Goal: Task Accomplishment & Management: Manage account settings

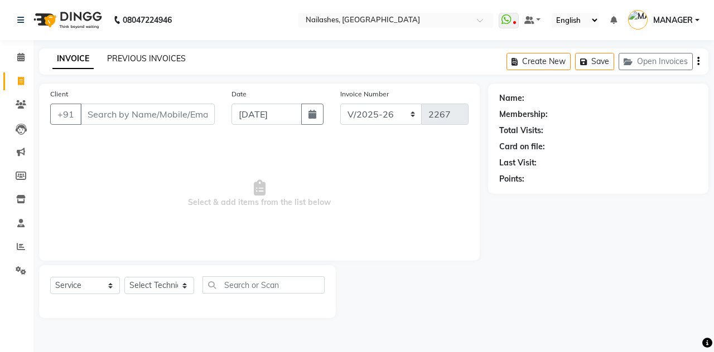
click at [162, 62] on link "PREVIOUS INVOICES" at bounding box center [146, 59] width 79 height 10
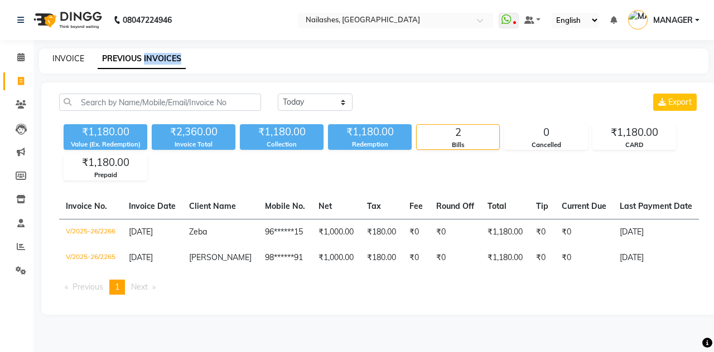
click at [68, 60] on link "INVOICE" at bounding box center [68, 59] width 32 height 10
select select "service"
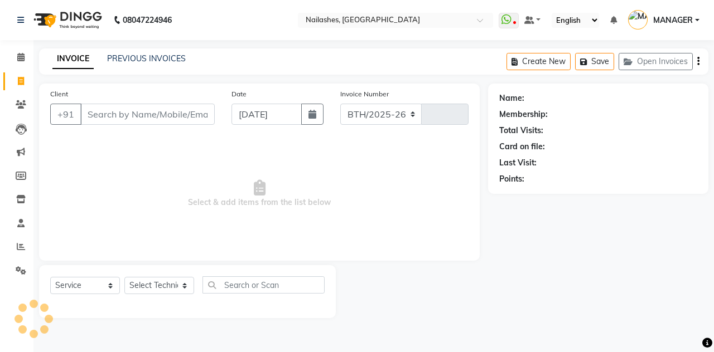
select select "3926"
type input "2267"
click at [21, 57] on icon at bounding box center [20, 57] width 7 height 8
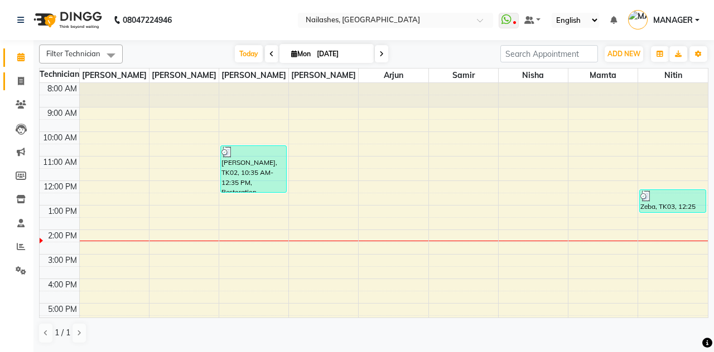
click at [20, 81] on icon at bounding box center [21, 81] width 6 height 8
select select "service"
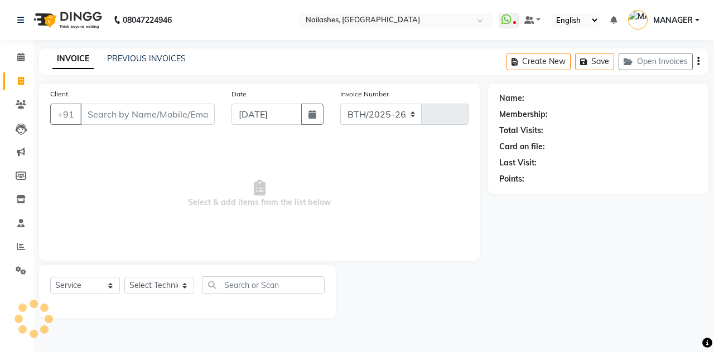
select select "3926"
type input "2267"
click at [671, 67] on button "Open Invoices" at bounding box center [655, 61] width 74 height 17
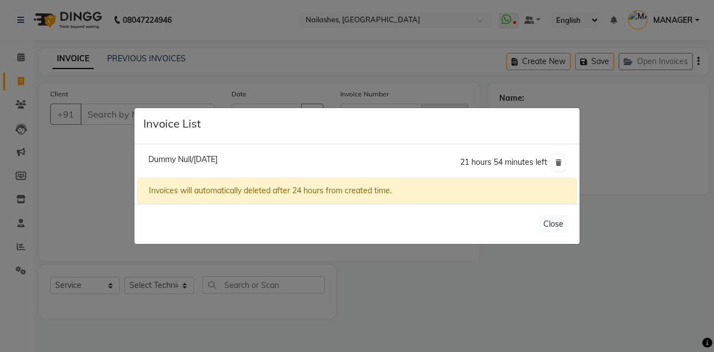
click at [167, 164] on span "Dummy Null/01 September 2025" at bounding box center [182, 159] width 69 height 10
type input "11******55"
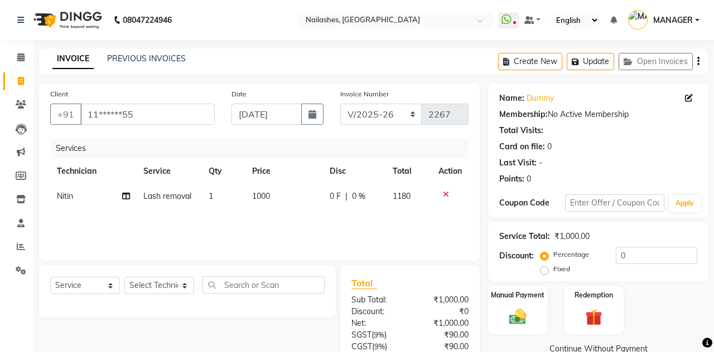
click at [446, 194] on icon at bounding box center [446, 195] width 6 height 8
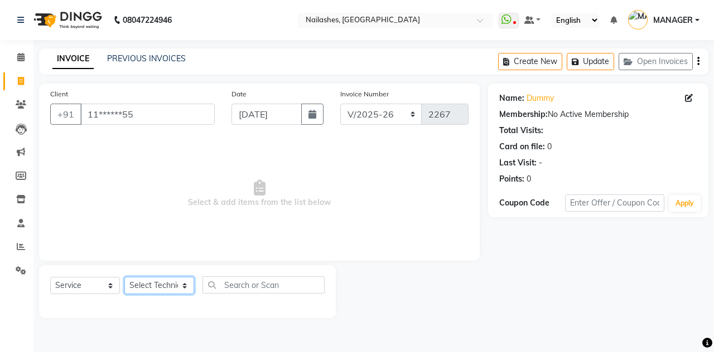
click at [165, 284] on select "Select Technician Anamika Anita Arjun Mamta MANAGER Nisha Nitin Samir Shanu Shu…" at bounding box center [159, 285] width 70 height 17
select select "19580"
click at [124, 277] on select "Select Technician Anamika Anita Arjun Mamta MANAGER Nisha Nitin Samir Shanu Shu…" at bounding box center [159, 285] width 70 height 17
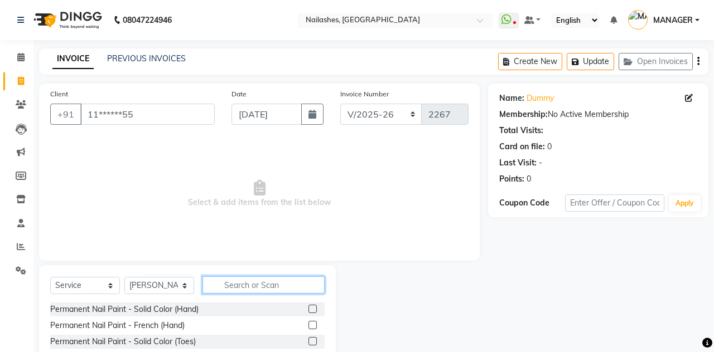
click at [256, 283] on input "text" at bounding box center [263, 285] width 122 height 17
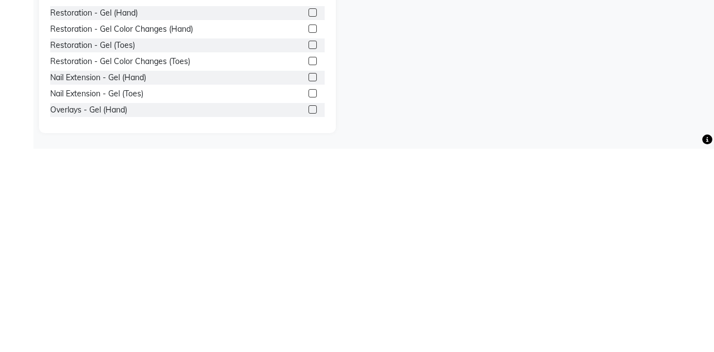
scroll to position [94, 0]
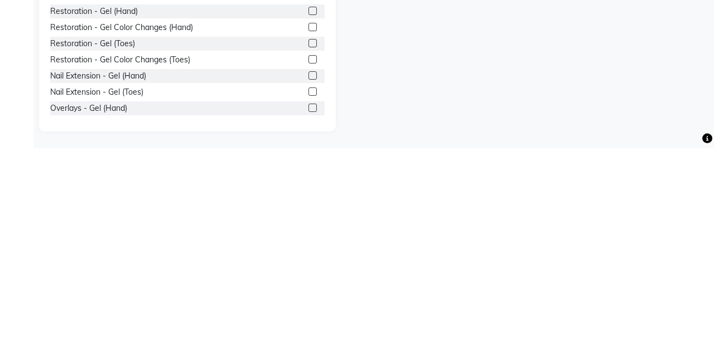
type input "Gel"
click at [311, 283] on label at bounding box center [312, 280] width 8 height 8
click at [311, 283] on input "checkbox" at bounding box center [311, 280] width 7 height 7
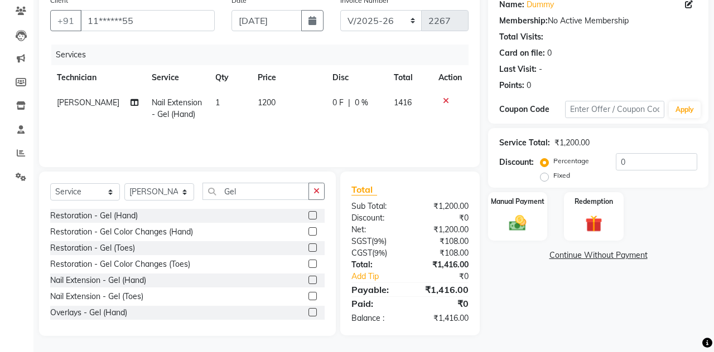
checkbox input "false"
click at [267, 98] on span "1200" at bounding box center [267, 103] width 18 height 10
select select "19580"
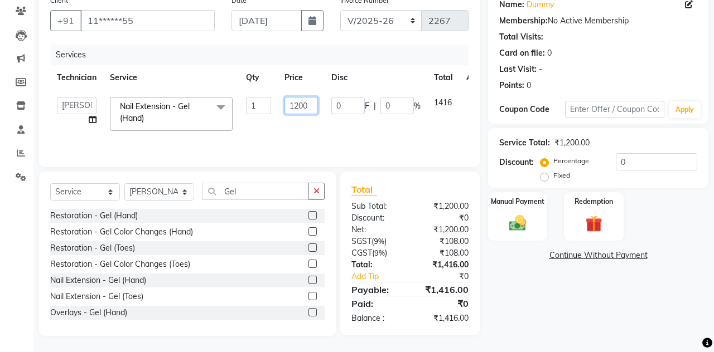
click at [301, 103] on input "1200" at bounding box center [300, 105] width 33 height 17
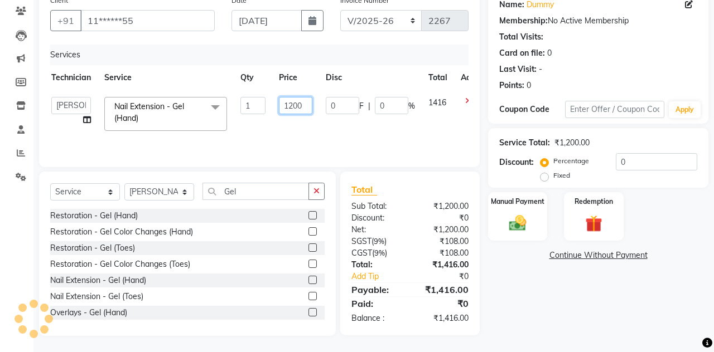
click at [293, 106] on input "1200" at bounding box center [295, 105] width 33 height 17
type input "1900"
click at [367, 135] on div "Services Technician Service Qty Price Disc Total Action Anamika Anita Arjun Mam…" at bounding box center [259, 101] width 418 height 112
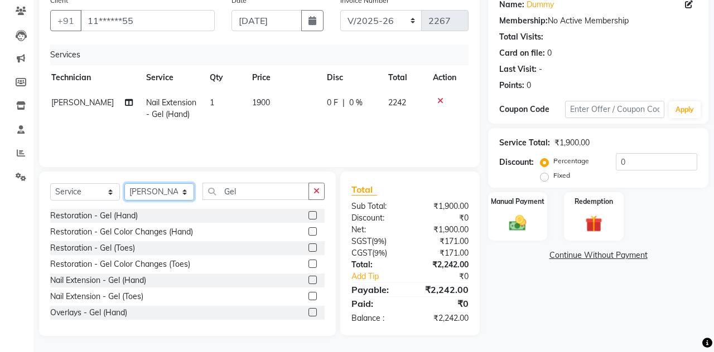
click at [166, 192] on select "Select Technician Anamika Anita Arjun Mamta MANAGER Nisha Nitin Samir Shanu Shu…" at bounding box center [159, 191] width 70 height 17
select select "38034"
click at [124, 183] on select "Select Technician Anamika Anita Arjun Mamta MANAGER Nisha Nitin Samir Shanu Shu…" at bounding box center [159, 191] width 70 height 17
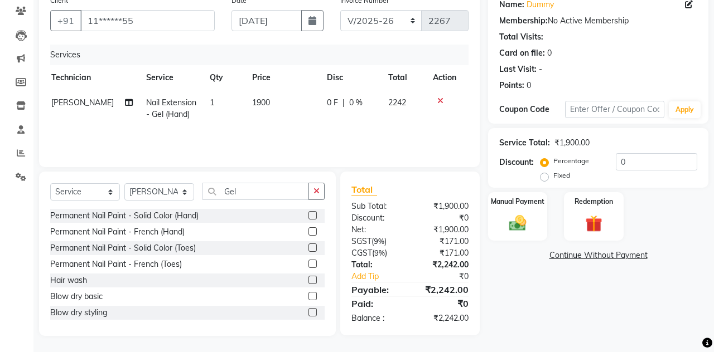
click at [318, 193] on icon "button" at bounding box center [316, 191] width 6 height 8
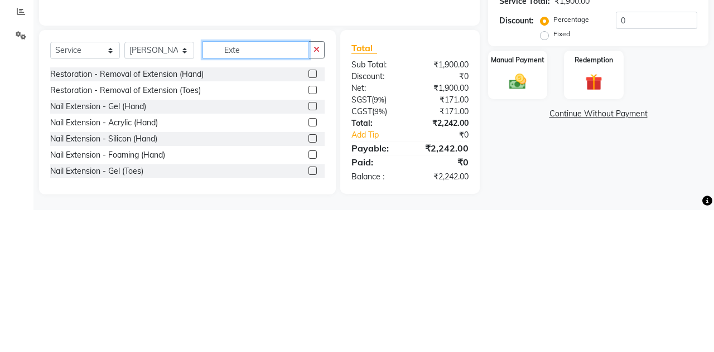
scroll to position [94, 0]
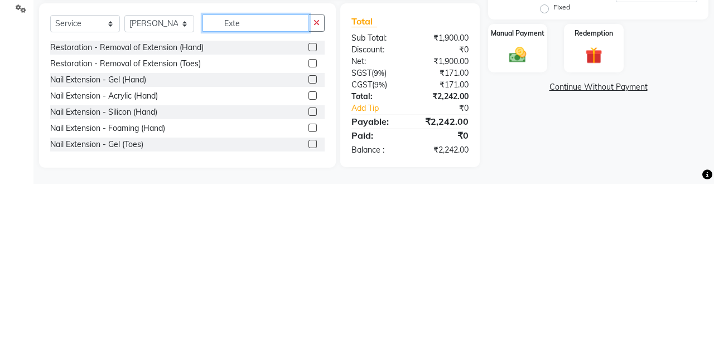
type input "Exte"
click at [311, 250] on label at bounding box center [312, 248] width 8 height 8
click at [311, 250] on input "checkbox" at bounding box center [311, 248] width 7 height 7
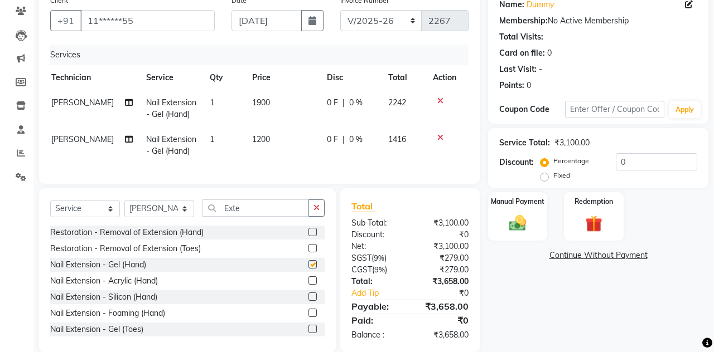
checkbox input "false"
click at [262, 137] on span "1200" at bounding box center [261, 139] width 18 height 10
select select "38034"
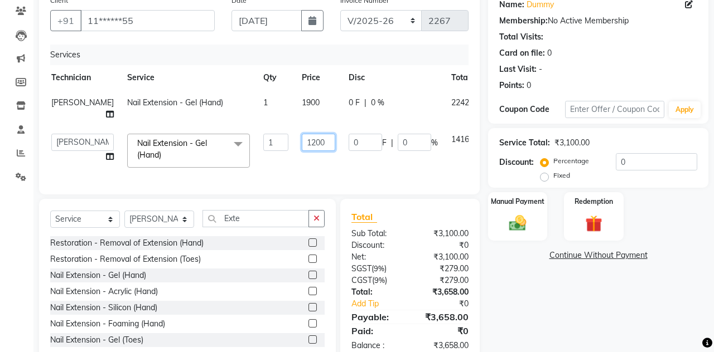
click at [302, 134] on input "1200" at bounding box center [318, 142] width 33 height 17
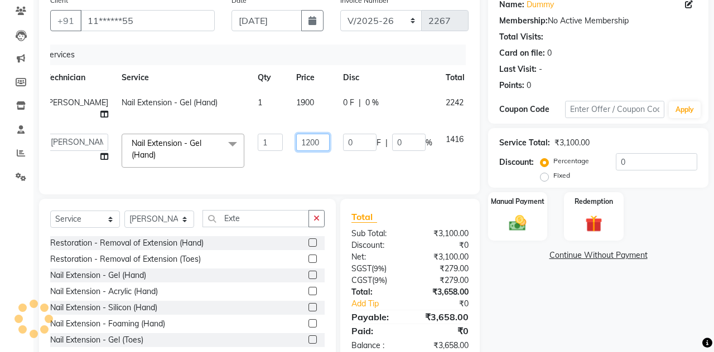
click at [296, 134] on input "1200" at bounding box center [312, 142] width 33 height 17
type input "1900"
click at [439, 155] on td "1416" at bounding box center [455, 150] width 32 height 47
select select "38034"
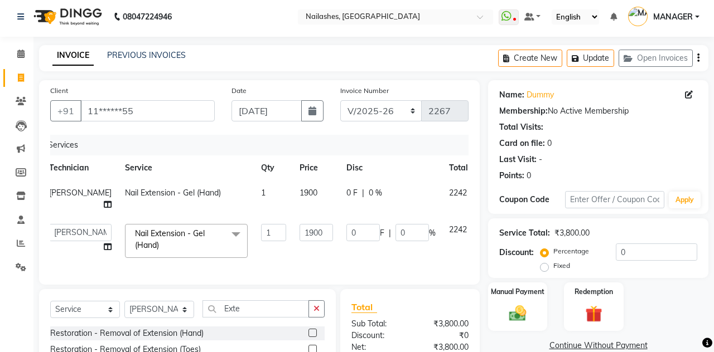
scroll to position [0, 0]
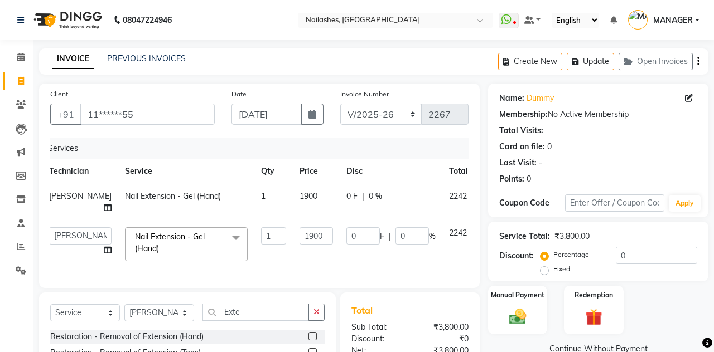
click at [590, 62] on button "Update" at bounding box center [589, 61] width 47 height 17
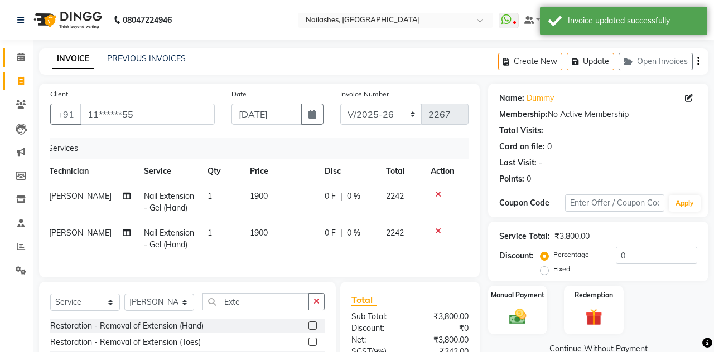
click at [20, 58] on icon at bounding box center [20, 57] width 7 height 8
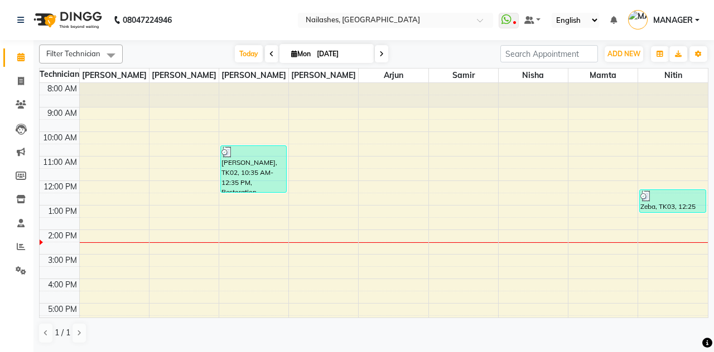
click at [501, 26] on span at bounding box center [508, 21] width 20 height 16
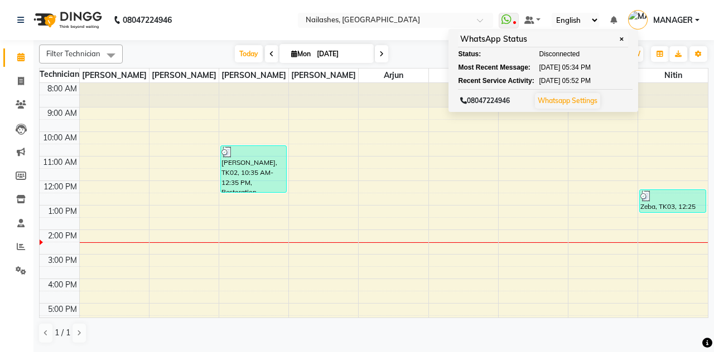
click at [589, 103] on link "Whatsapp Settings" at bounding box center [567, 100] width 60 height 8
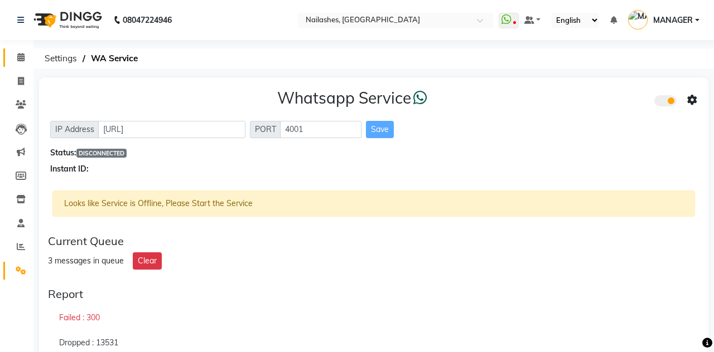
click at [14, 60] on span at bounding box center [21, 57] width 20 height 13
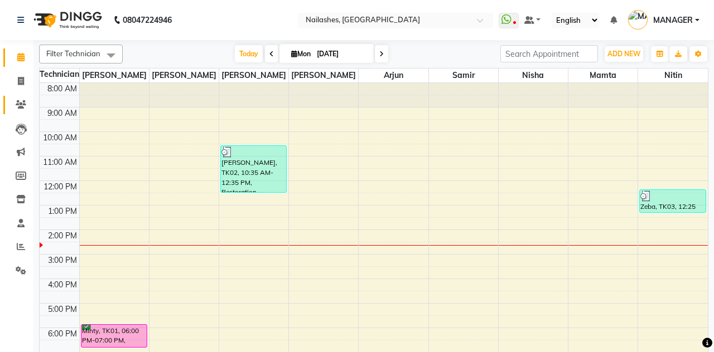
click at [27, 109] on span at bounding box center [21, 105] width 20 height 13
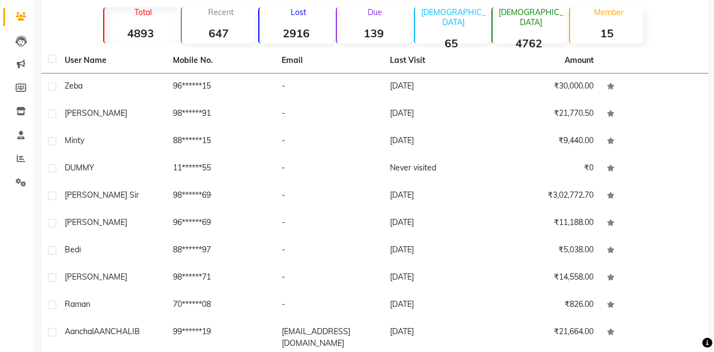
scroll to position [94, 0]
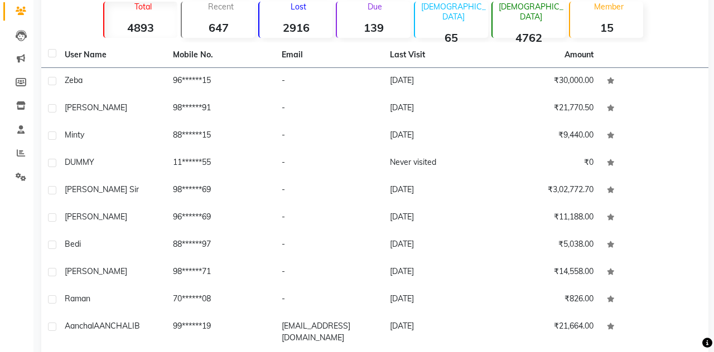
click at [210, 190] on td "98******69" at bounding box center [220, 190] width 108 height 27
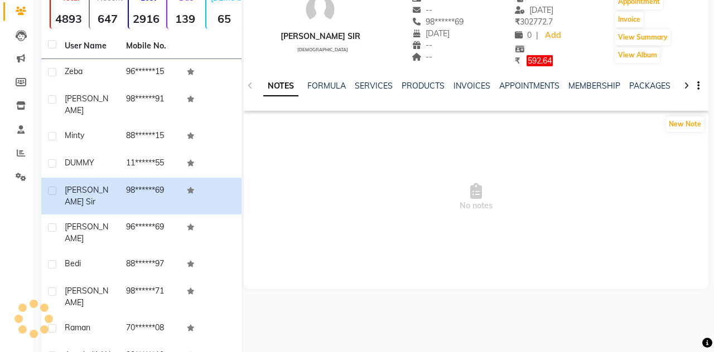
scroll to position [85, 0]
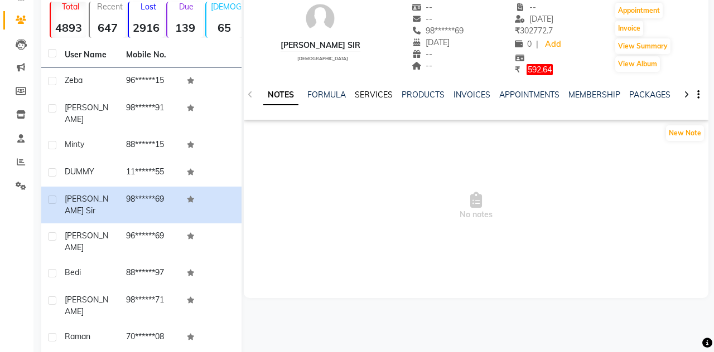
click at [372, 91] on link "SERVICES" at bounding box center [374, 95] width 38 height 10
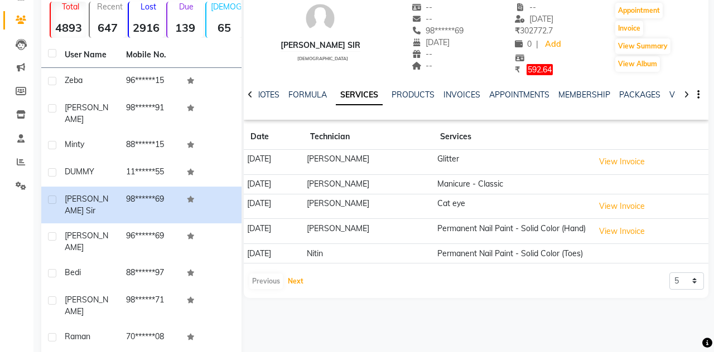
click at [297, 285] on button "Next" at bounding box center [295, 282] width 21 height 16
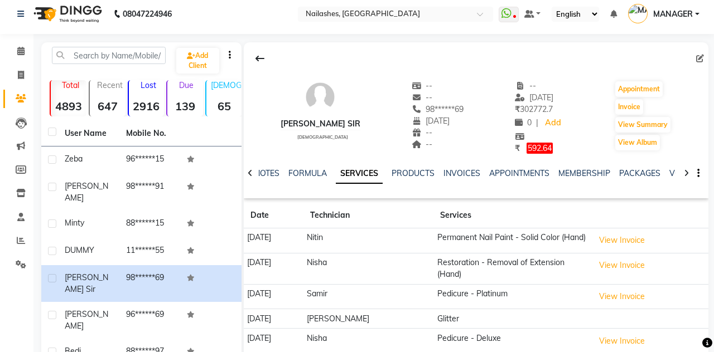
scroll to position [4, 0]
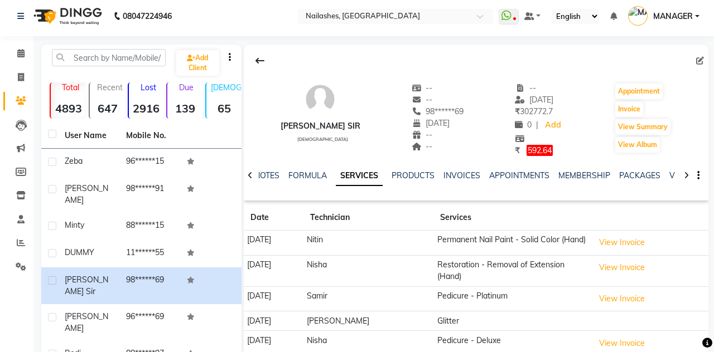
click at [260, 62] on icon at bounding box center [259, 60] width 9 height 9
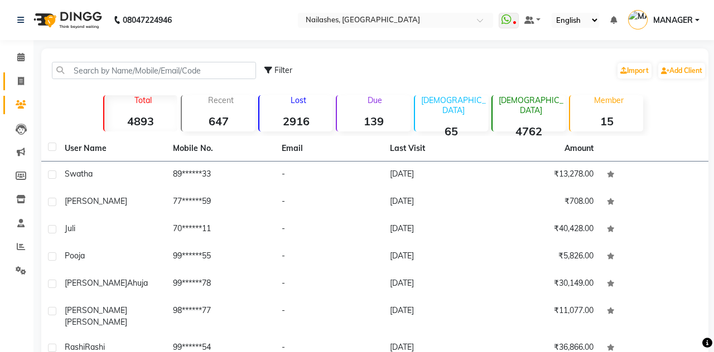
click at [23, 75] on span at bounding box center [21, 81] width 20 height 13
select select "service"
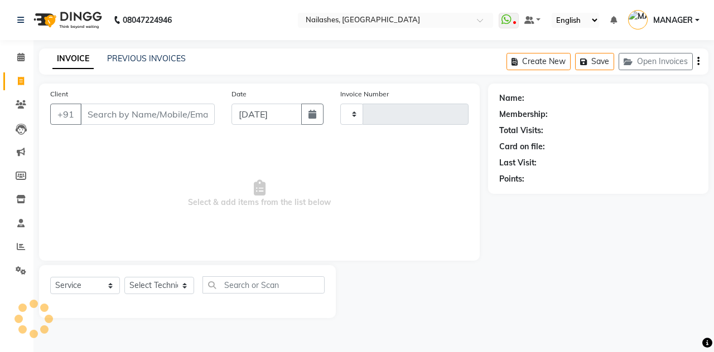
type input "2267"
select select "3926"
click at [19, 55] on icon at bounding box center [20, 57] width 7 height 8
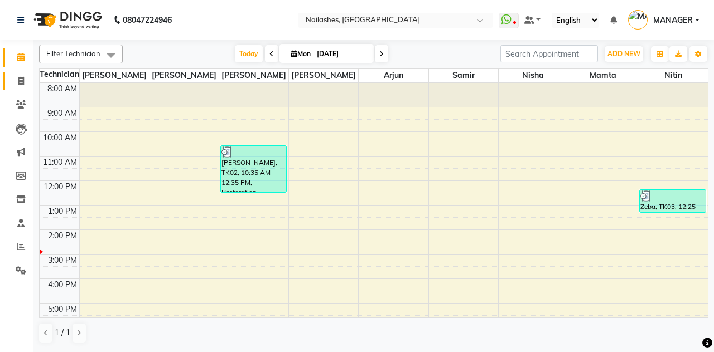
click at [23, 85] on icon at bounding box center [21, 81] width 6 height 8
select select "service"
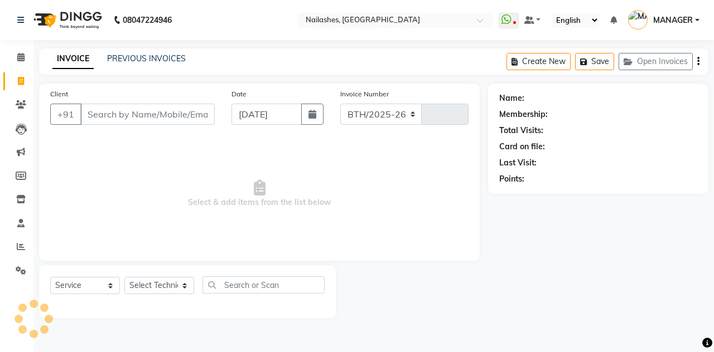
select select "3926"
type input "2267"
click at [142, 118] on input "Client" at bounding box center [147, 114] width 134 height 21
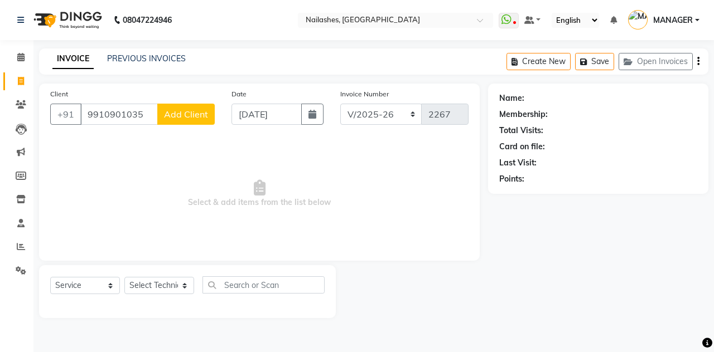
type input "9910901035"
click at [187, 114] on span "Add Client" at bounding box center [186, 114] width 44 height 11
select select "21"
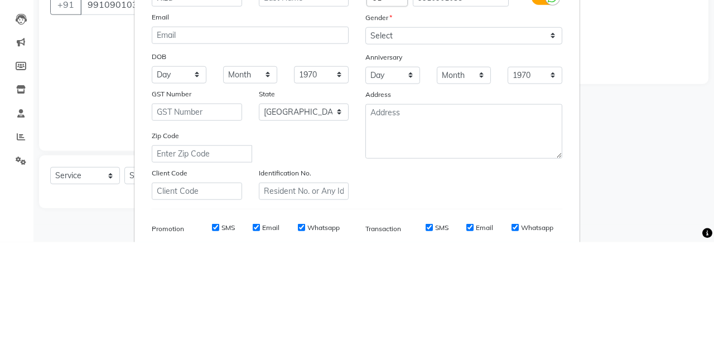
type input "Riza"
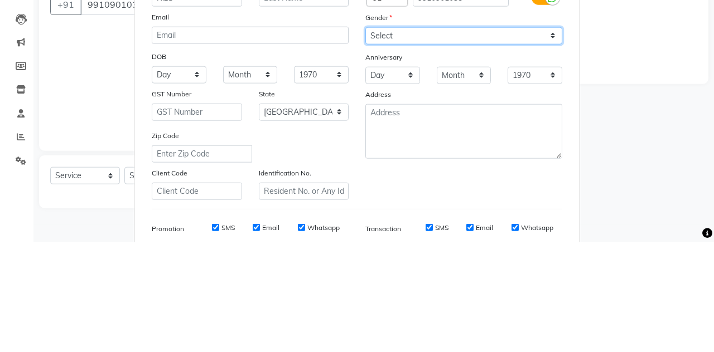
click at [487, 141] on select "Select Male Female Other Prefer Not To Say" at bounding box center [463, 145] width 197 height 17
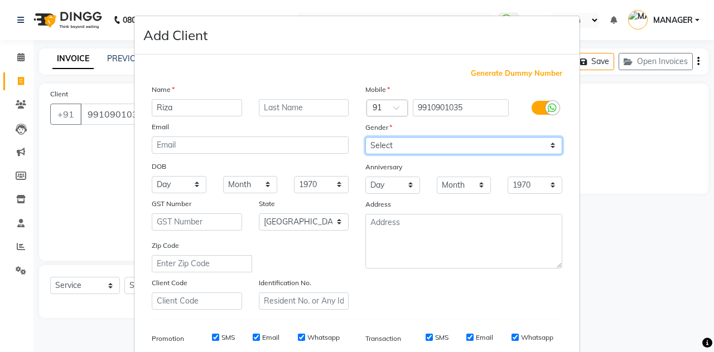
select select "female"
click at [365, 137] on select "Select Male Female Other Prefer Not To Say" at bounding box center [463, 145] width 197 height 17
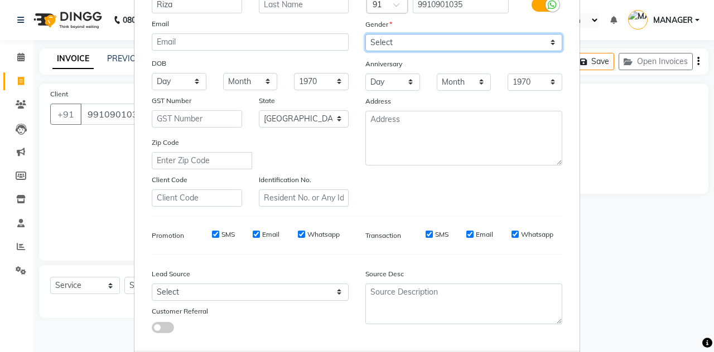
scroll to position [103, 0]
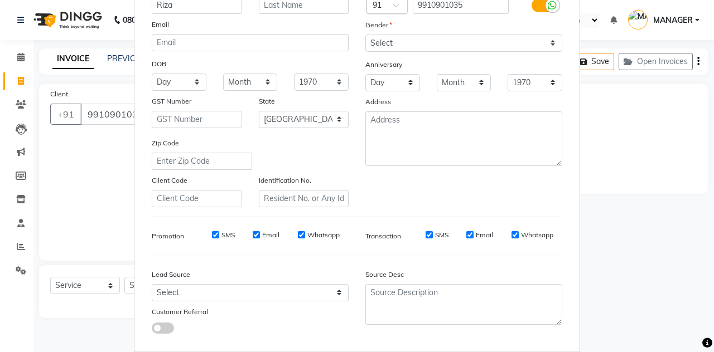
type input "99******35"
select select
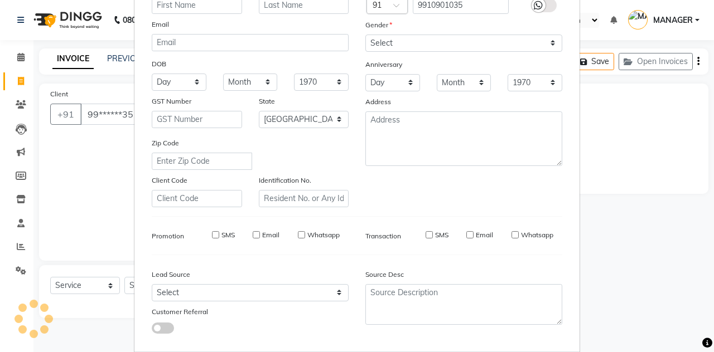
select select "null"
select select
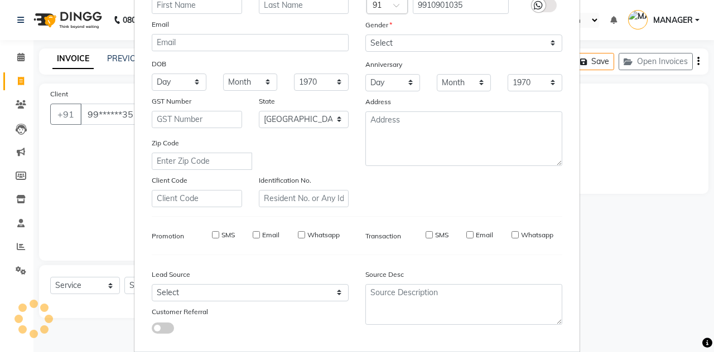
checkbox input "false"
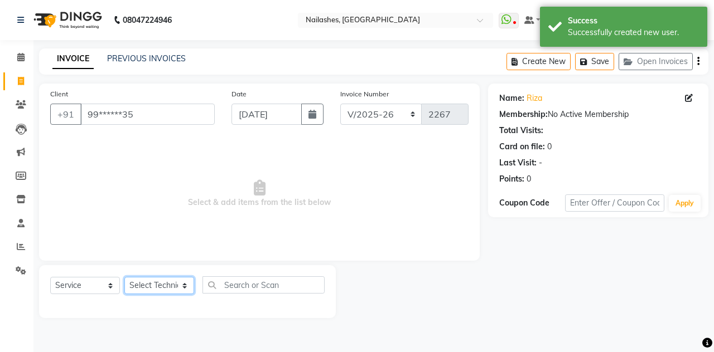
click at [163, 285] on select "Select Technician Anamika Anita Arjun Mamta MANAGER Nisha Nitin Samir Shanu Shu…" at bounding box center [159, 285] width 70 height 17
select select "19476"
click at [124, 277] on select "Select Technician Anamika Anita Arjun Mamta MANAGER Nisha Nitin Samir Shanu Shu…" at bounding box center [159, 285] width 70 height 17
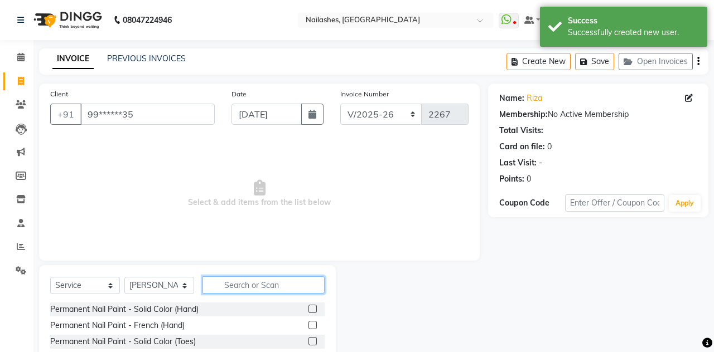
click at [257, 284] on input "text" at bounding box center [263, 285] width 122 height 17
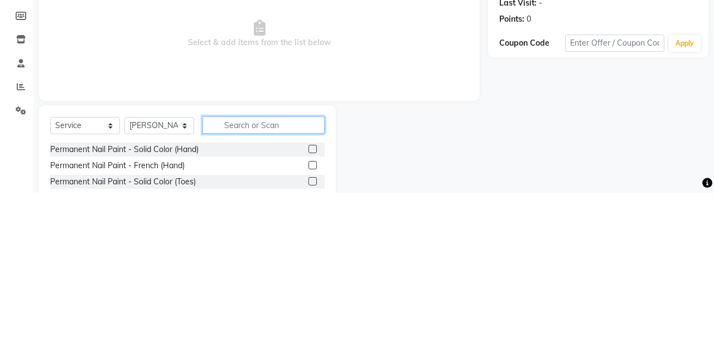
scroll to position [17, 0]
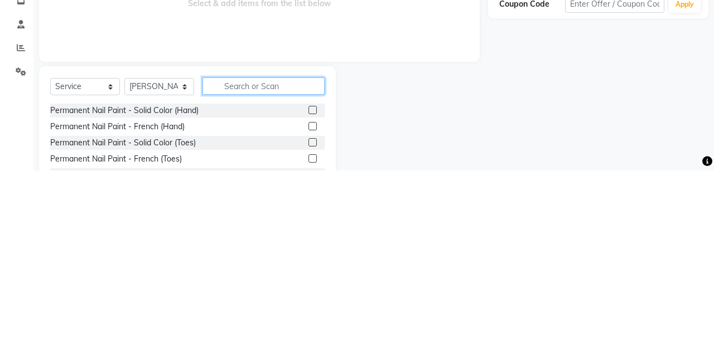
type input "S"
click at [311, 293] on label at bounding box center [312, 292] width 8 height 8
click at [311, 293] on input "checkbox" at bounding box center [311, 292] width 7 height 7
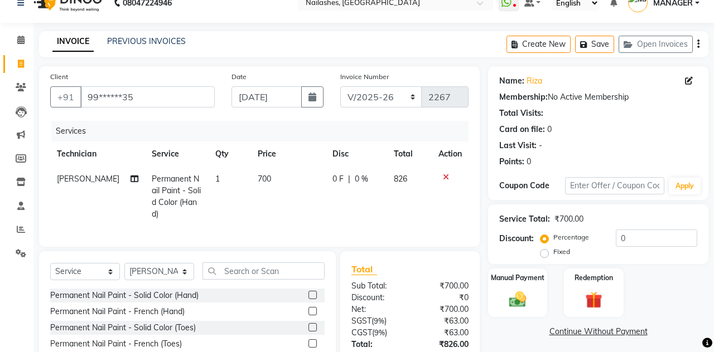
checkbox input "false"
click at [270, 180] on td "700" at bounding box center [288, 197] width 74 height 60
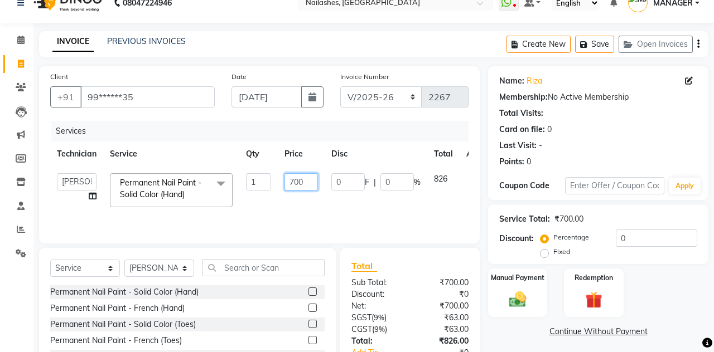
click at [309, 182] on input "700" at bounding box center [300, 181] width 33 height 17
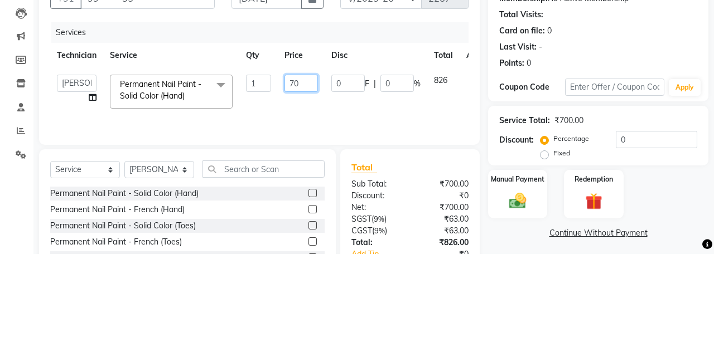
type input "7"
type input "1900"
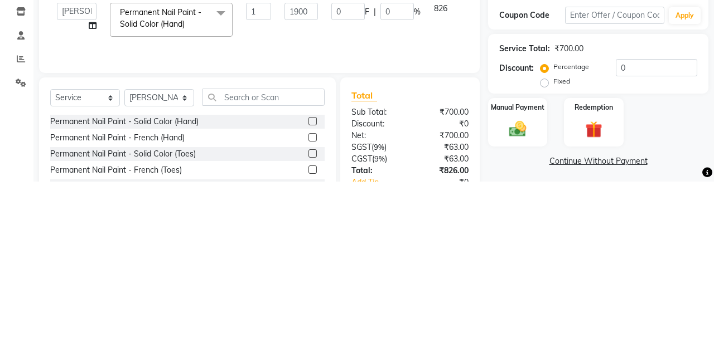
click at [455, 249] on div "Client +91 99******35 Date 01-09-2025 Invoice Number BTH/2025-26 RED/2025-26 V/…" at bounding box center [259, 239] width 457 height 346
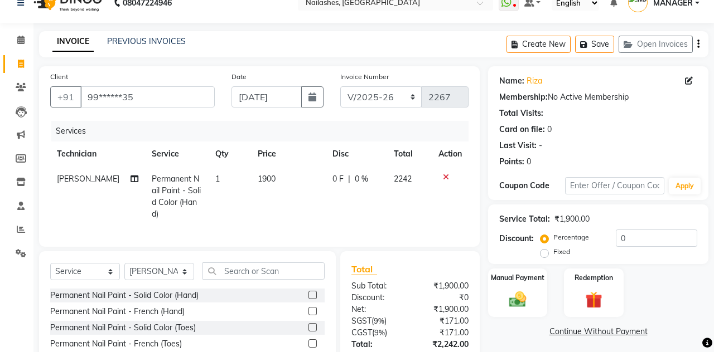
scroll to position [17, 0]
click at [260, 270] on input "text" at bounding box center [263, 271] width 122 height 17
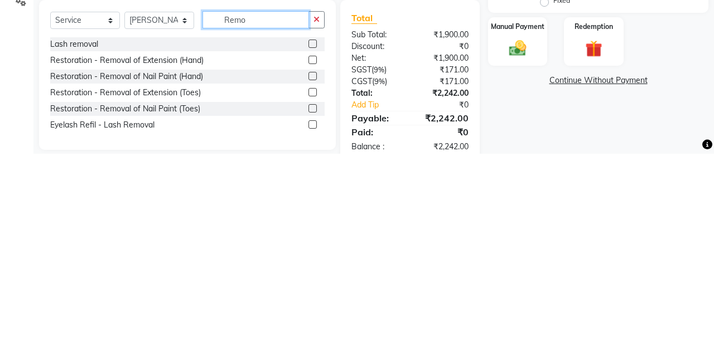
scroll to position [96, 0]
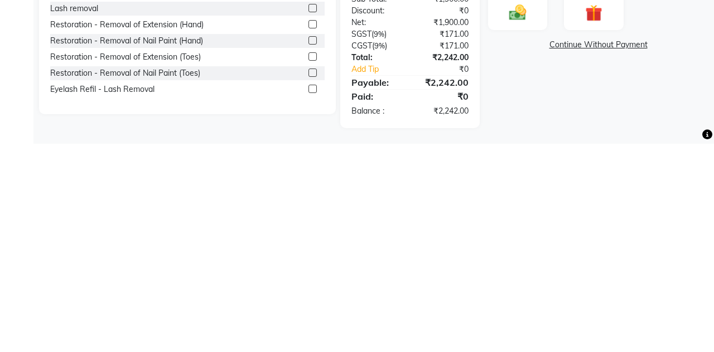
type input "Remo"
click at [312, 246] on label at bounding box center [312, 249] width 8 height 8
click at [312, 246] on input "checkbox" at bounding box center [311, 249] width 7 height 7
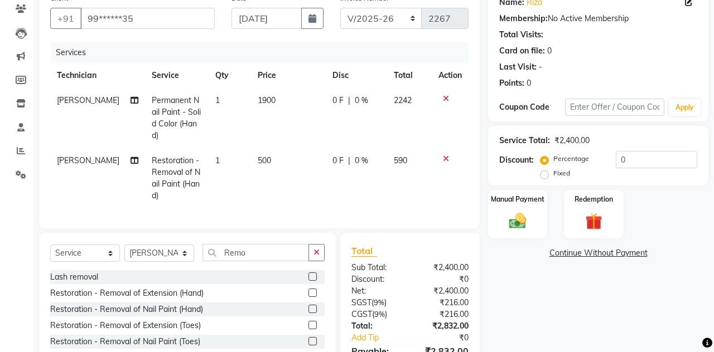
checkbox input "false"
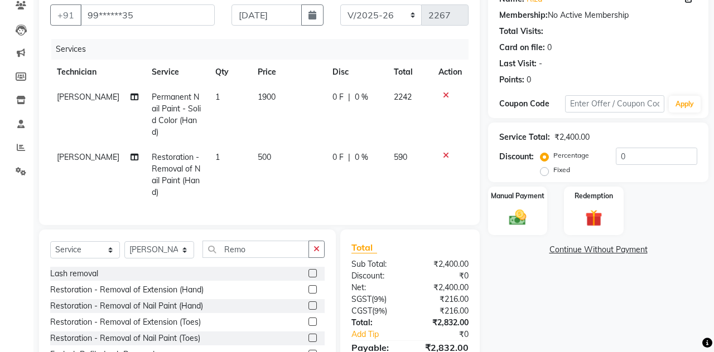
click at [319, 252] on icon "button" at bounding box center [316, 249] width 6 height 8
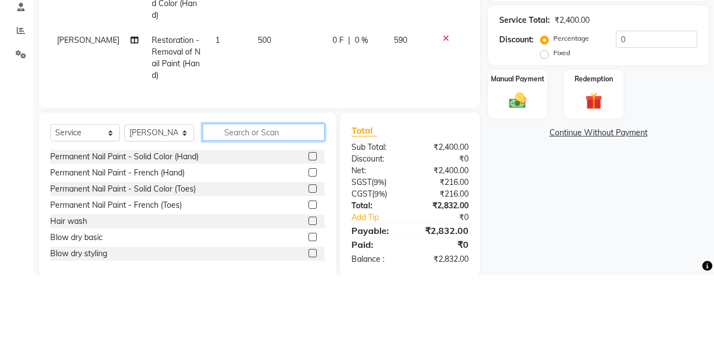
scroll to position [139, 0]
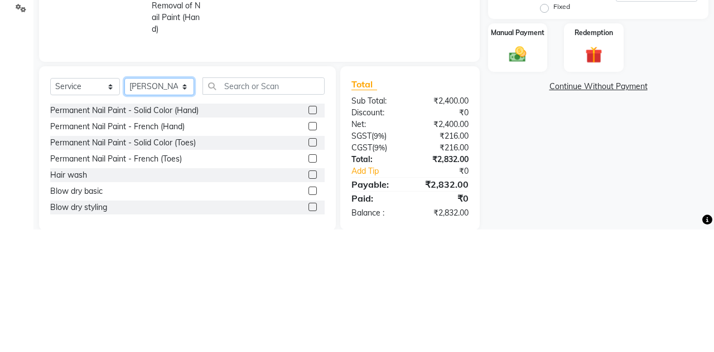
click at [182, 212] on select "Select Technician Anamika Anita Arjun Mamta MANAGER Nisha Nitin Samir Shanu Shu…" at bounding box center [159, 209] width 70 height 17
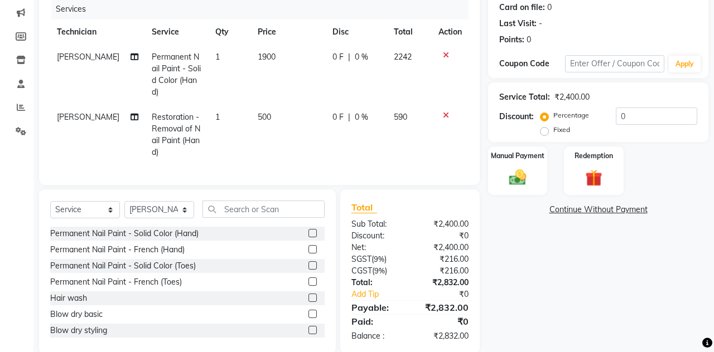
click at [299, 153] on td "500" at bounding box center [288, 135] width 74 height 60
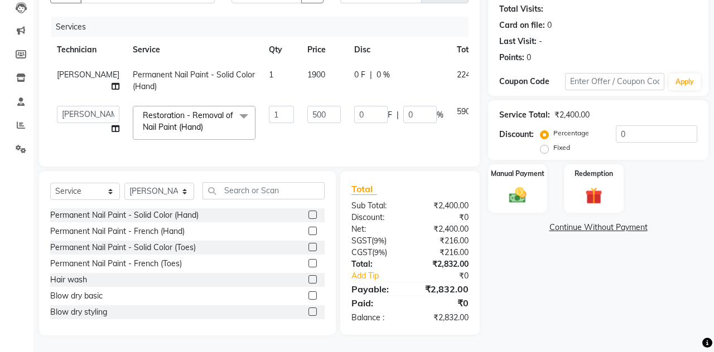
scroll to position [120, 0]
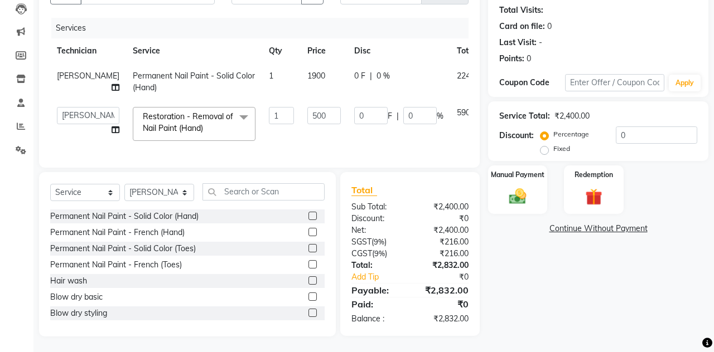
click at [458, 146] on td "590" at bounding box center [466, 123] width 32 height 47
click at [521, 187] on img at bounding box center [517, 197] width 28 height 20
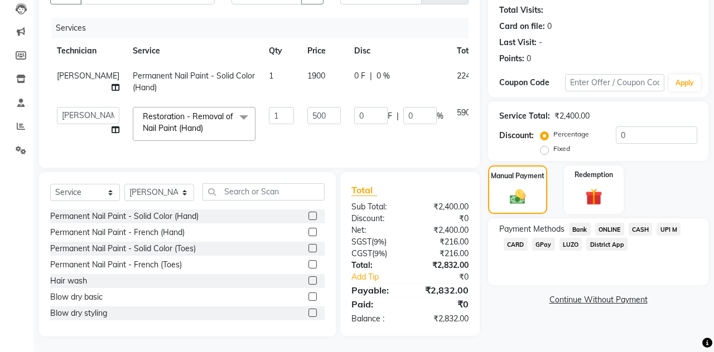
click at [691, 226] on div "Payment Methods Bank ONLINE CASH UPI M CARD GPay LUZO District App" at bounding box center [598, 238] width 198 height 30
click at [678, 225] on span "UPI M" at bounding box center [668, 229] width 24 height 13
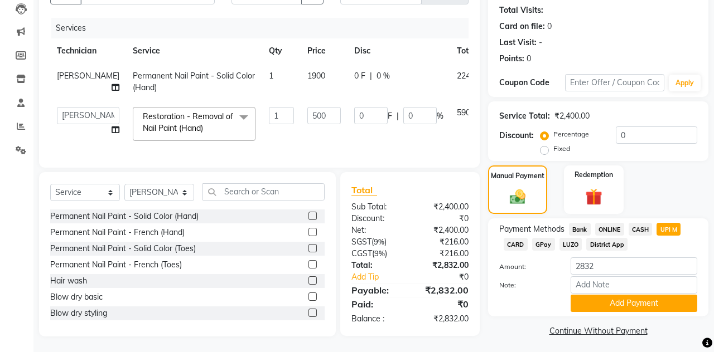
scroll to position [123, 0]
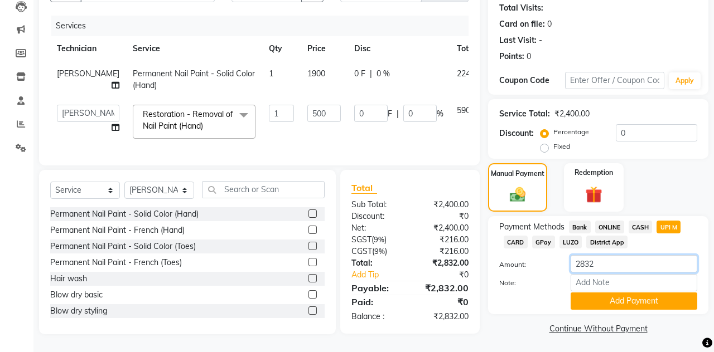
click at [612, 261] on input "2832" at bounding box center [633, 263] width 127 height 17
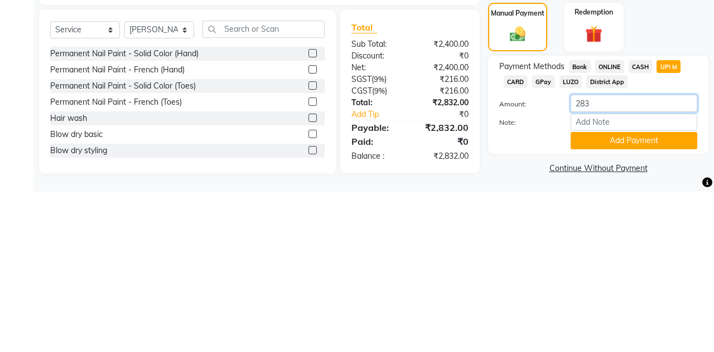
type input "2835"
click at [644, 299] on button "Add Payment" at bounding box center [633, 301] width 127 height 17
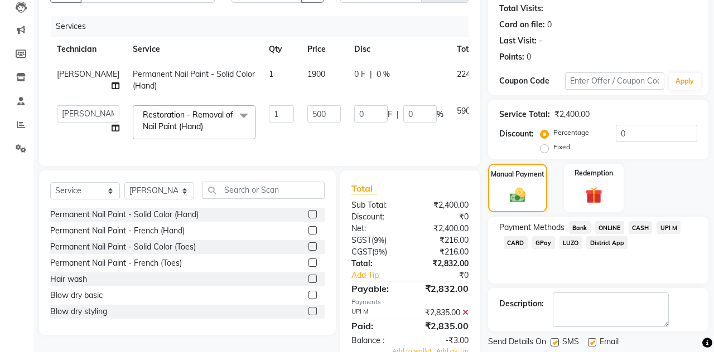
scroll to position [98, 0]
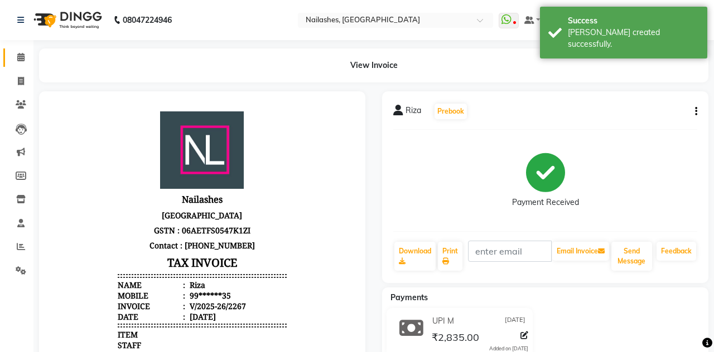
click at [25, 54] on span at bounding box center [21, 57] width 20 height 13
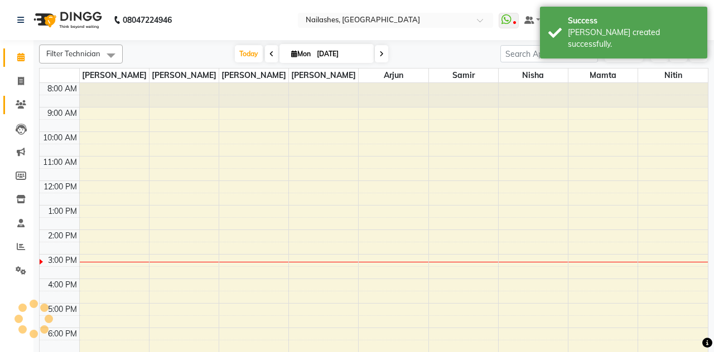
click at [23, 103] on icon at bounding box center [21, 104] width 11 height 8
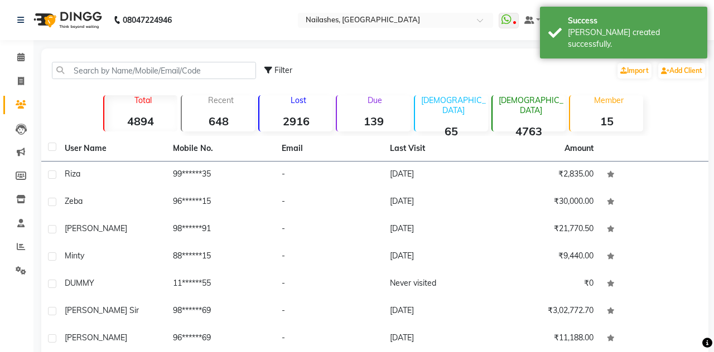
copy td "99******35"
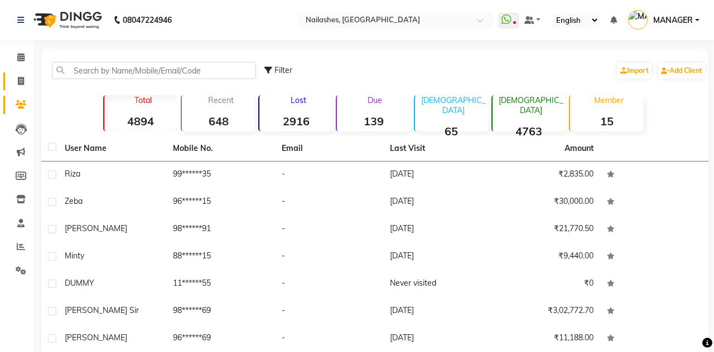
click at [22, 78] on icon at bounding box center [21, 81] width 6 height 8
select select "3926"
select select "service"
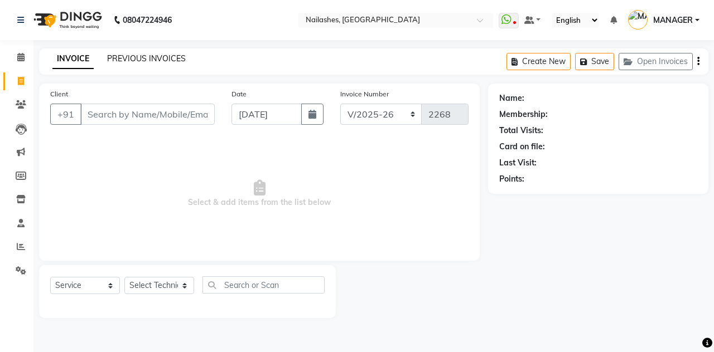
click at [124, 59] on link "PREVIOUS INVOICES" at bounding box center [146, 59] width 79 height 10
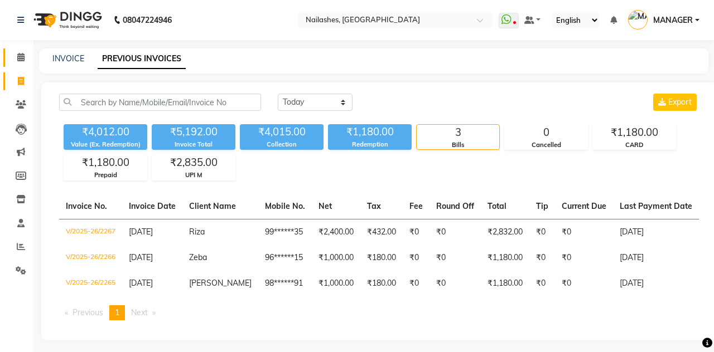
click at [25, 59] on span at bounding box center [21, 57] width 20 height 13
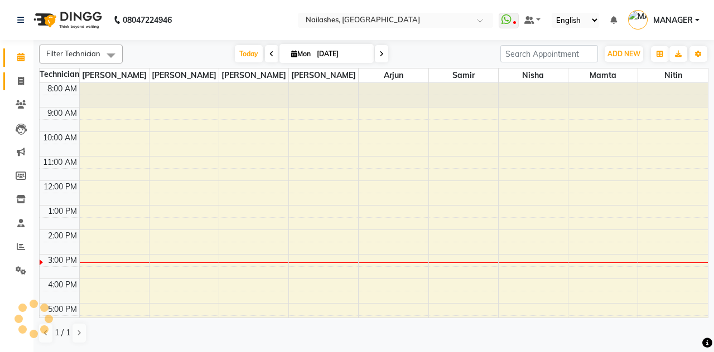
click at [23, 84] on icon at bounding box center [21, 81] width 6 height 8
select select "service"
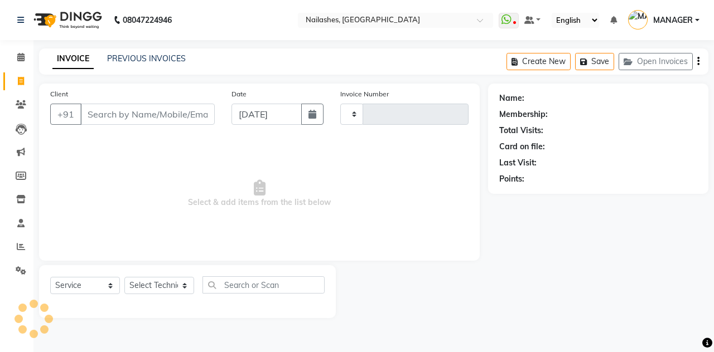
click at [115, 113] on input "Client" at bounding box center [147, 114] width 134 height 21
select select "3926"
type input "2268"
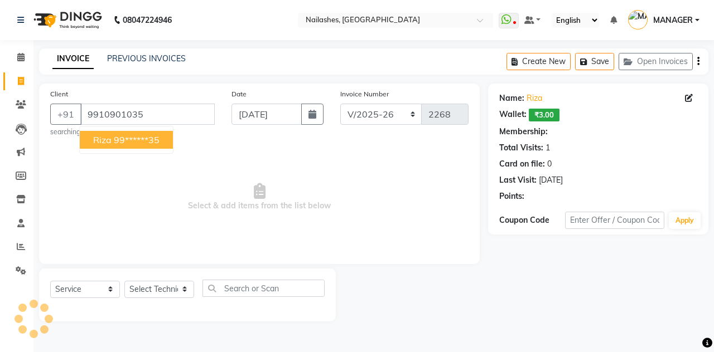
click at [148, 138] on ngb-highlight "99******35" at bounding box center [137, 139] width 46 height 11
type input "99******35"
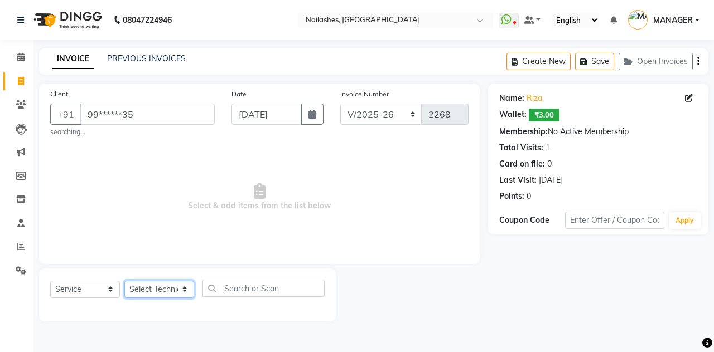
click at [164, 295] on select "Select Technician Anamika Anita Arjun Mamta MANAGER Nisha Nitin Samir Shanu Shu…" at bounding box center [159, 289] width 70 height 17
select select "19477"
click at [124, 281] on select "Select Technician Anamika Anita Arjun Mamta MANAGER Nisha Nitin Samir Shanu Shu…" at bounding box center [159, 289] width 70 height 17
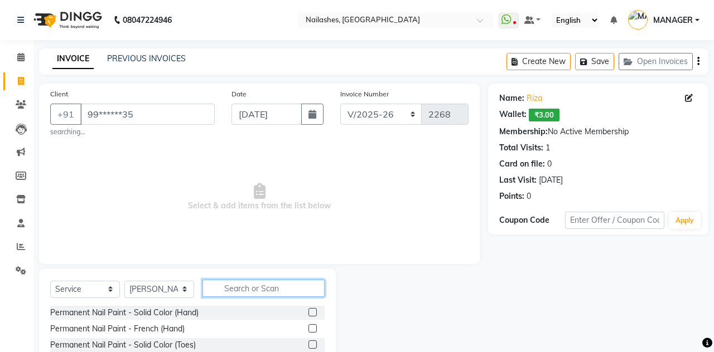
click at [248, 290] on input "text" at bounding box center [263, 288] width 122 height 17
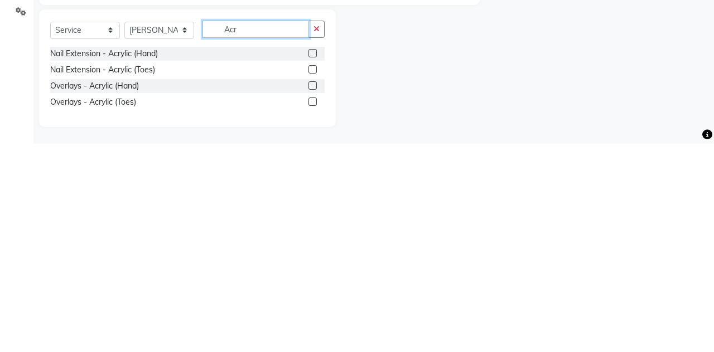
scroll to position [53, 0]
type input "Acr"
click at [311, 259] on label at bounding box center [312, 262] width 8 height 8
click at [311, 259] on input "checkbox" at bounding box center [311, 262] width 7 height 7
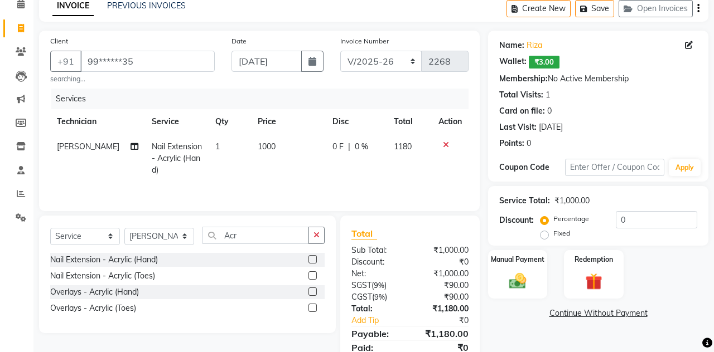
checkbox input "false"
click at [529, 277] on img at bounding box center [517, 282] width 28 height 20
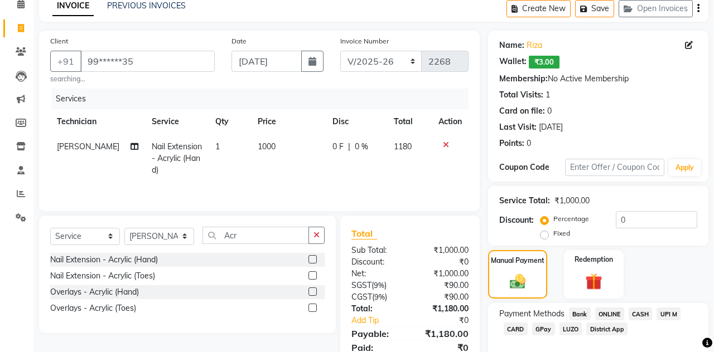
click at [670, 315] on span "UPI M" at bounding box center [668, 314] width 24 height 13
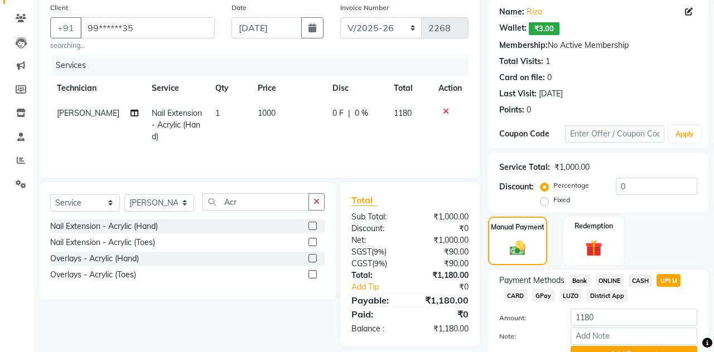
scroll to position [86, 0]
click at [645, 352] on button "Add Payment" at bounding box center [633, 355] width 127 height 17
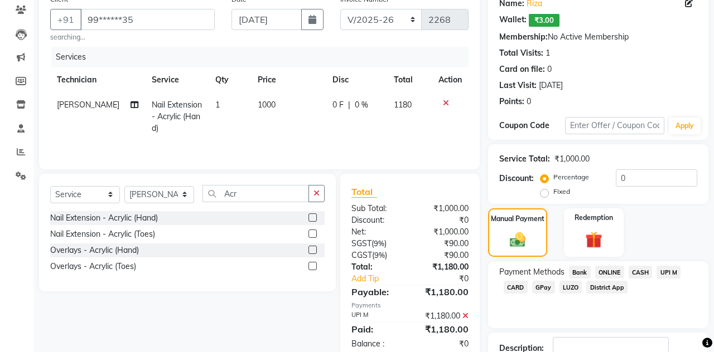
scroll to position [119, 0]
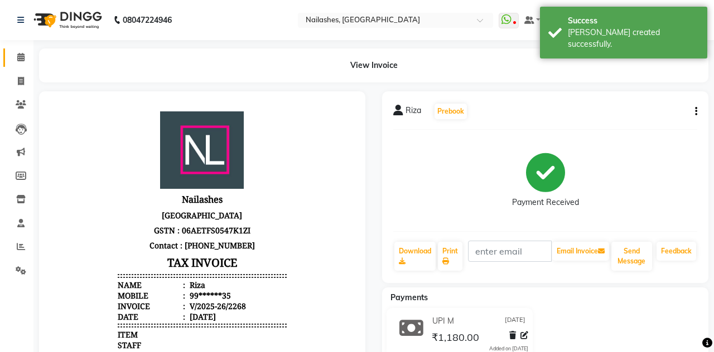
click at [25, 50] on link "Calendar" at bounding box center [16, 58] width 27 height 18
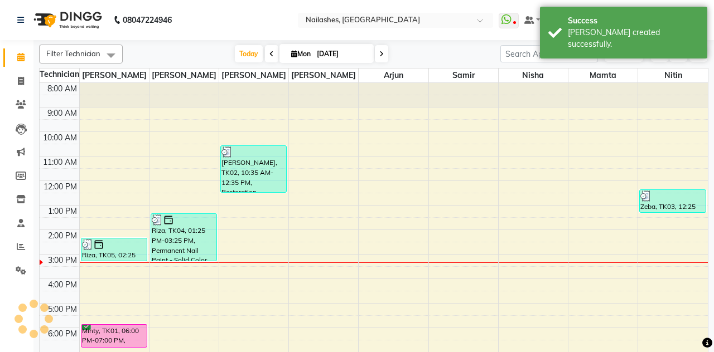
scroll to position [98, 0]
